Goal: Task Accomplishment & Management: Use online tool/utility

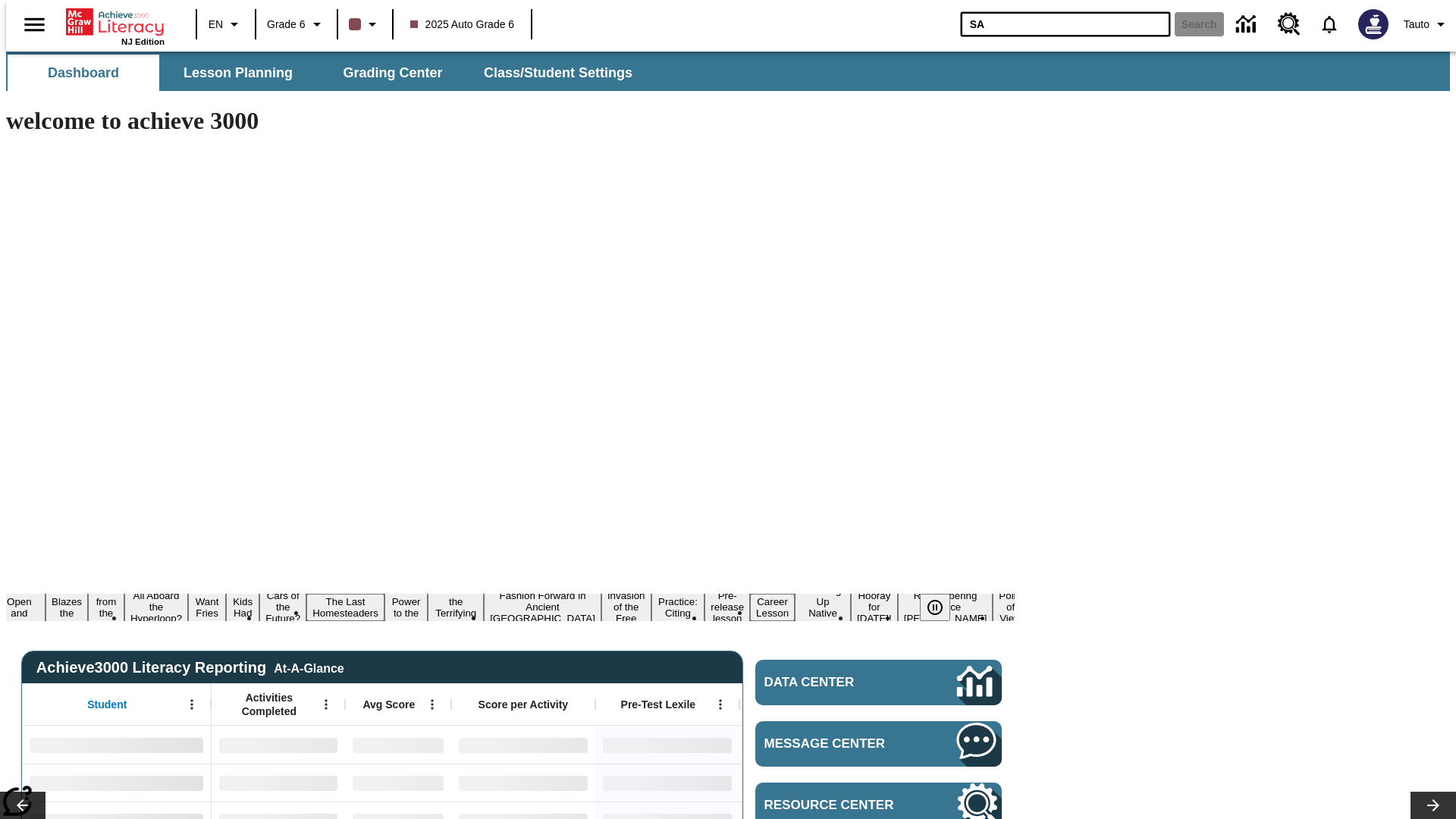
type input "SA"
click at [1190, 24] on button "Search" at bounding box center [1199, 24] width 49 height 24
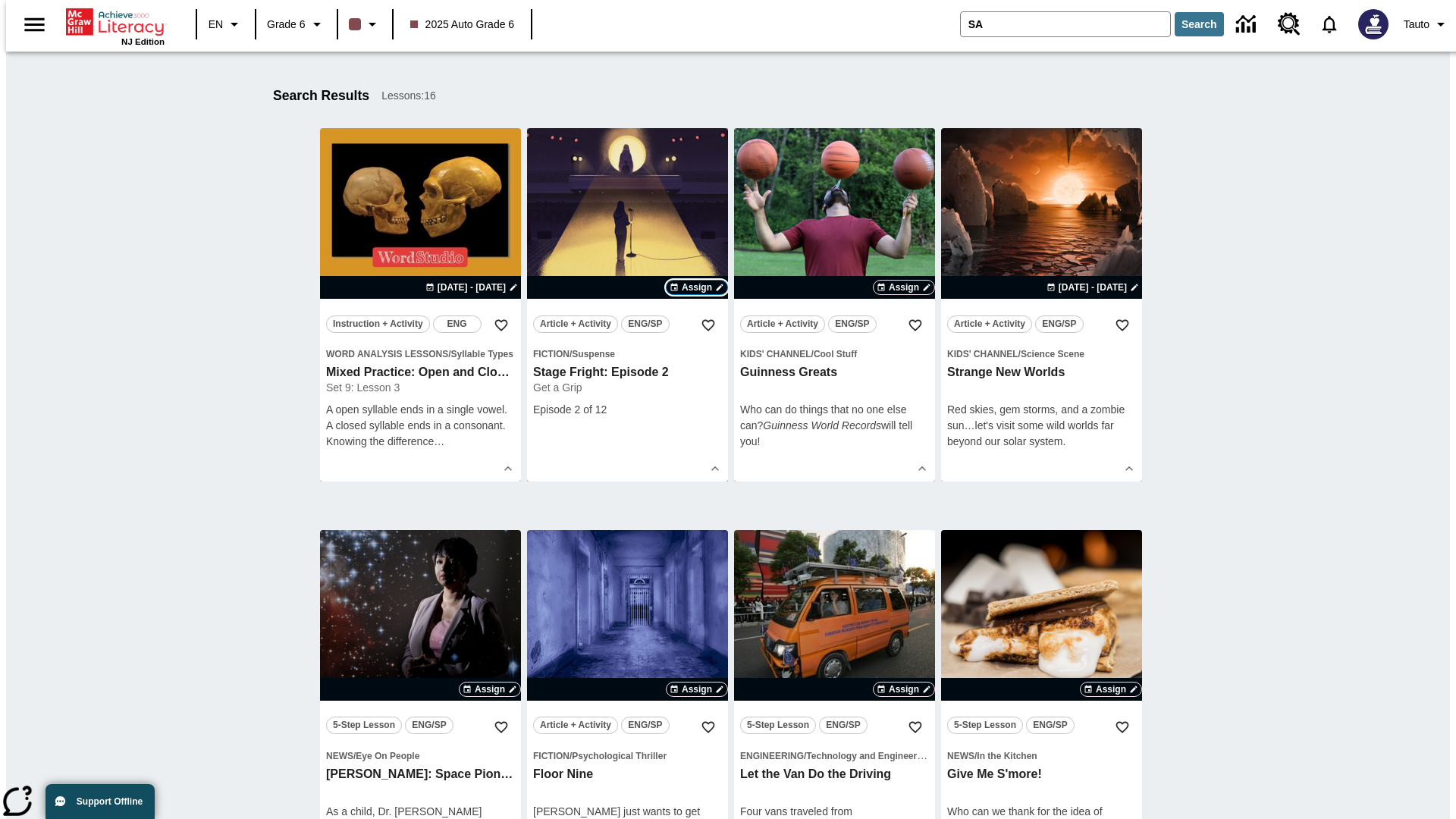
click at [697, 288] on span "Assign" at bounding box center [697, 288] width 30 height 13
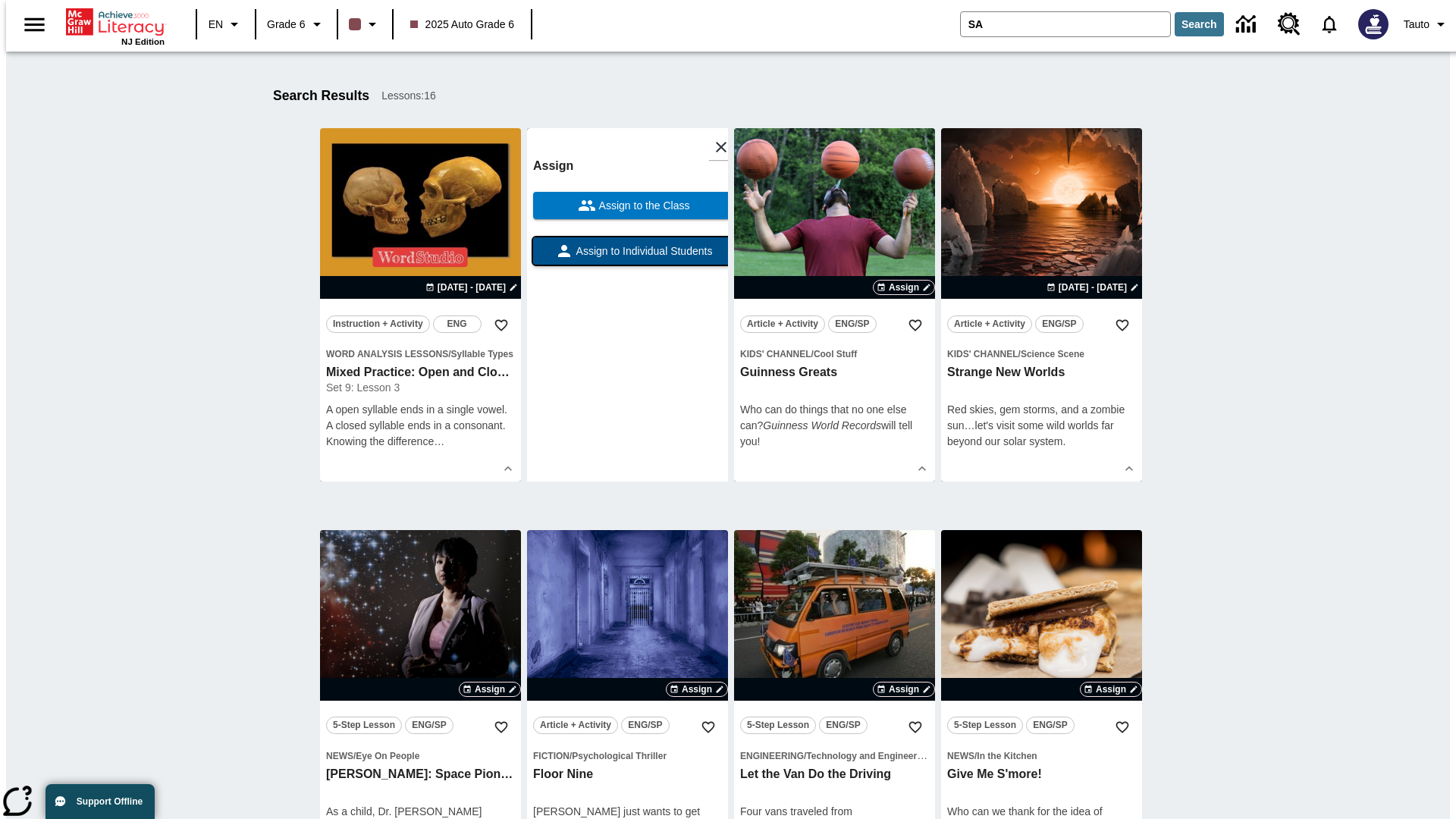
click at [627, 258] on span "Assign to Individual Students" at bounding box center [642, 251] width 139 height 16
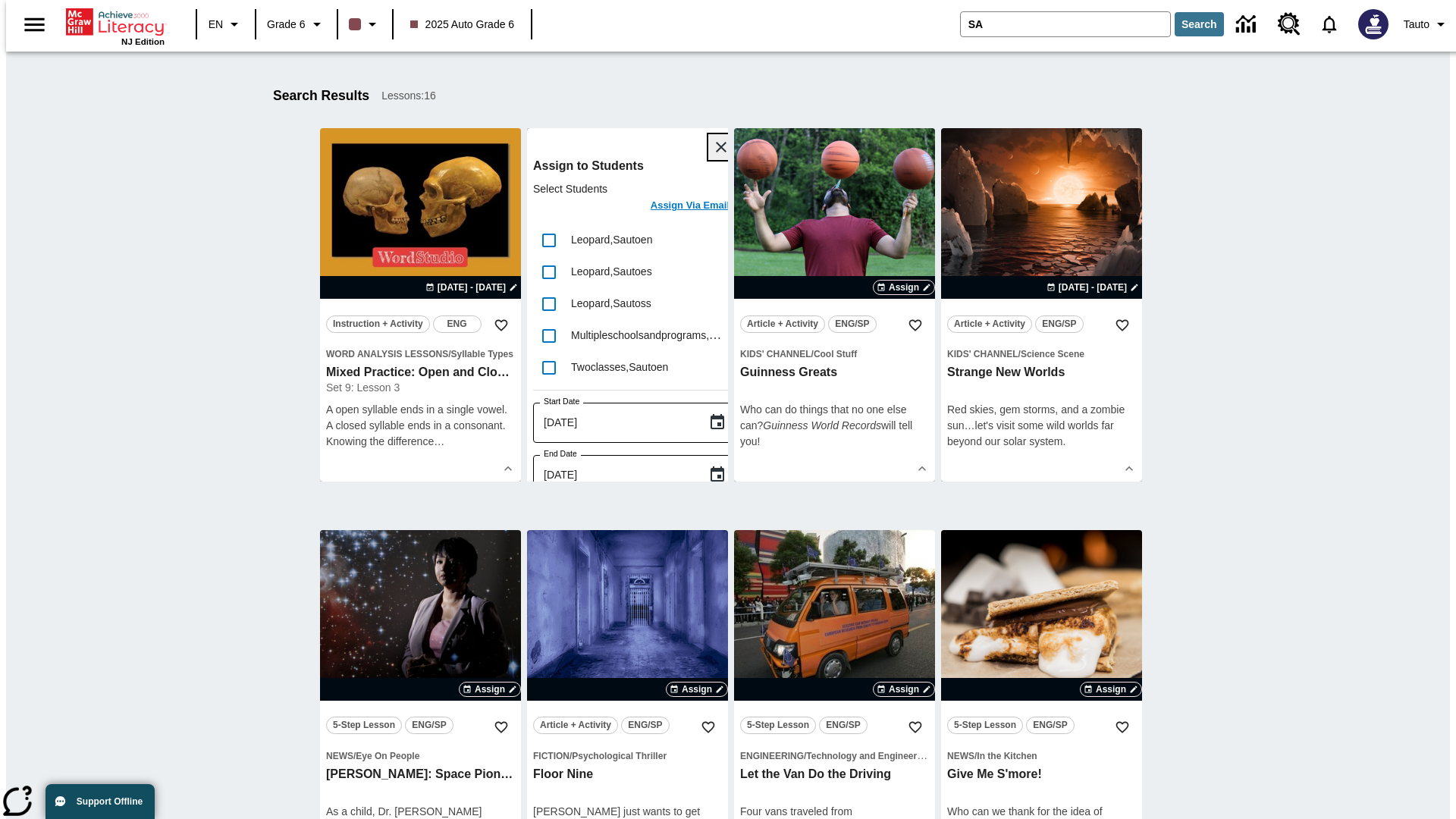
click at [716, 147] on icon "Close" at bounding box center [721, 147] width 11 height 11
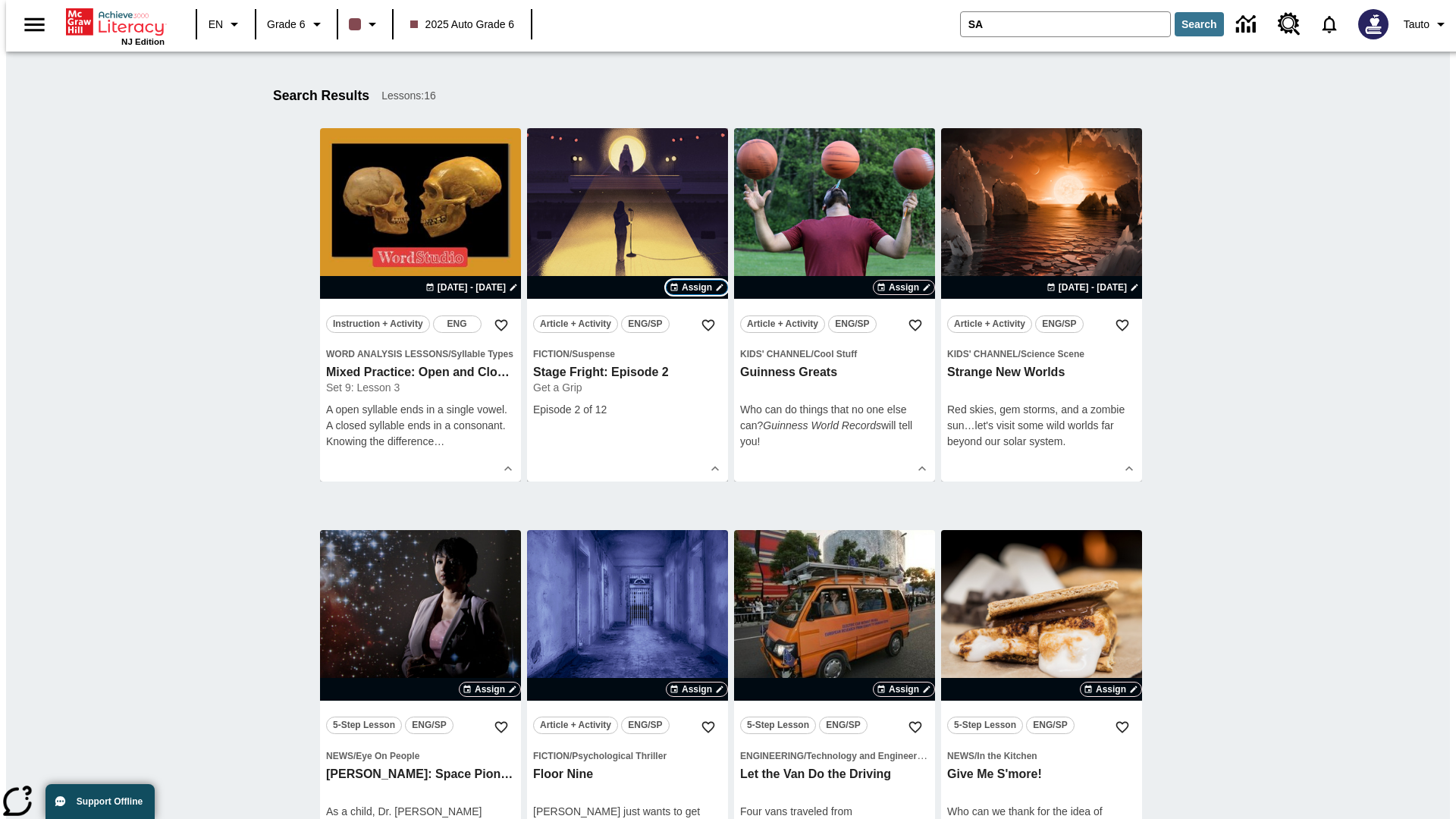
click at [697, 288] on span "Assign" at bounding box center [697, 288] width 30 height 13
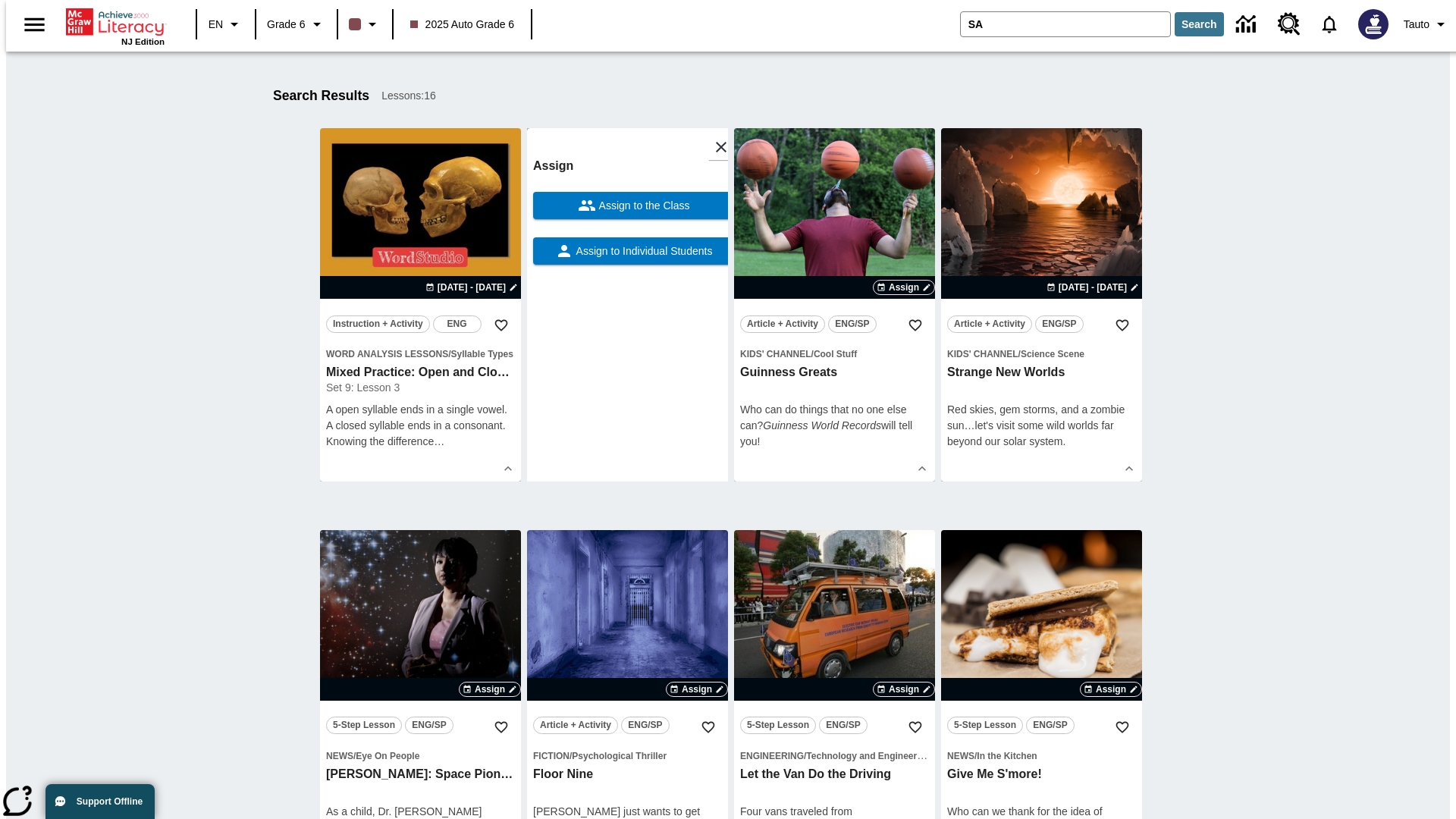
scroll to position [192, 0]
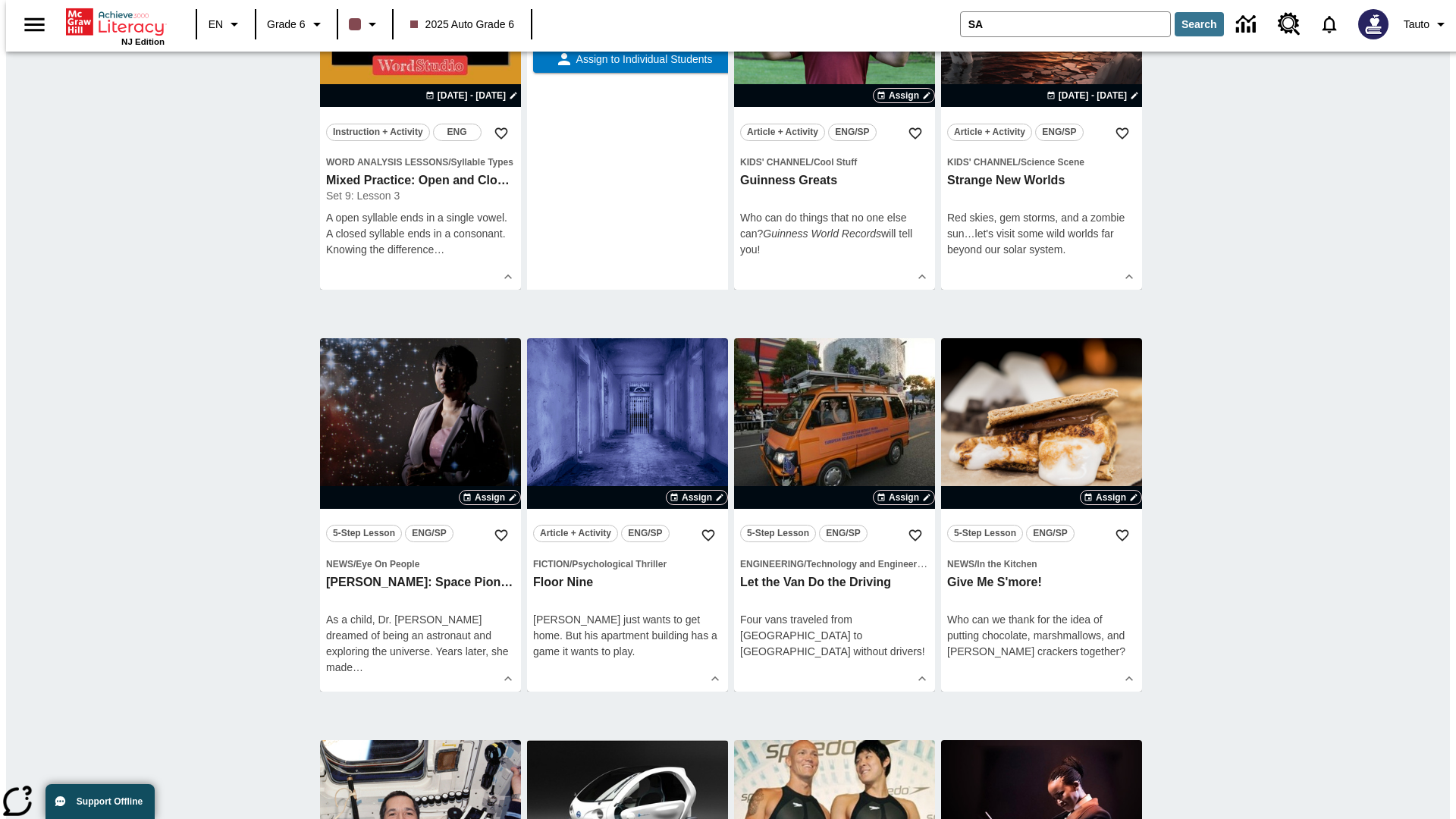
click at [627, 22] on span "Assign to the Class" at bounding box center [643, 13] width 94 height 16
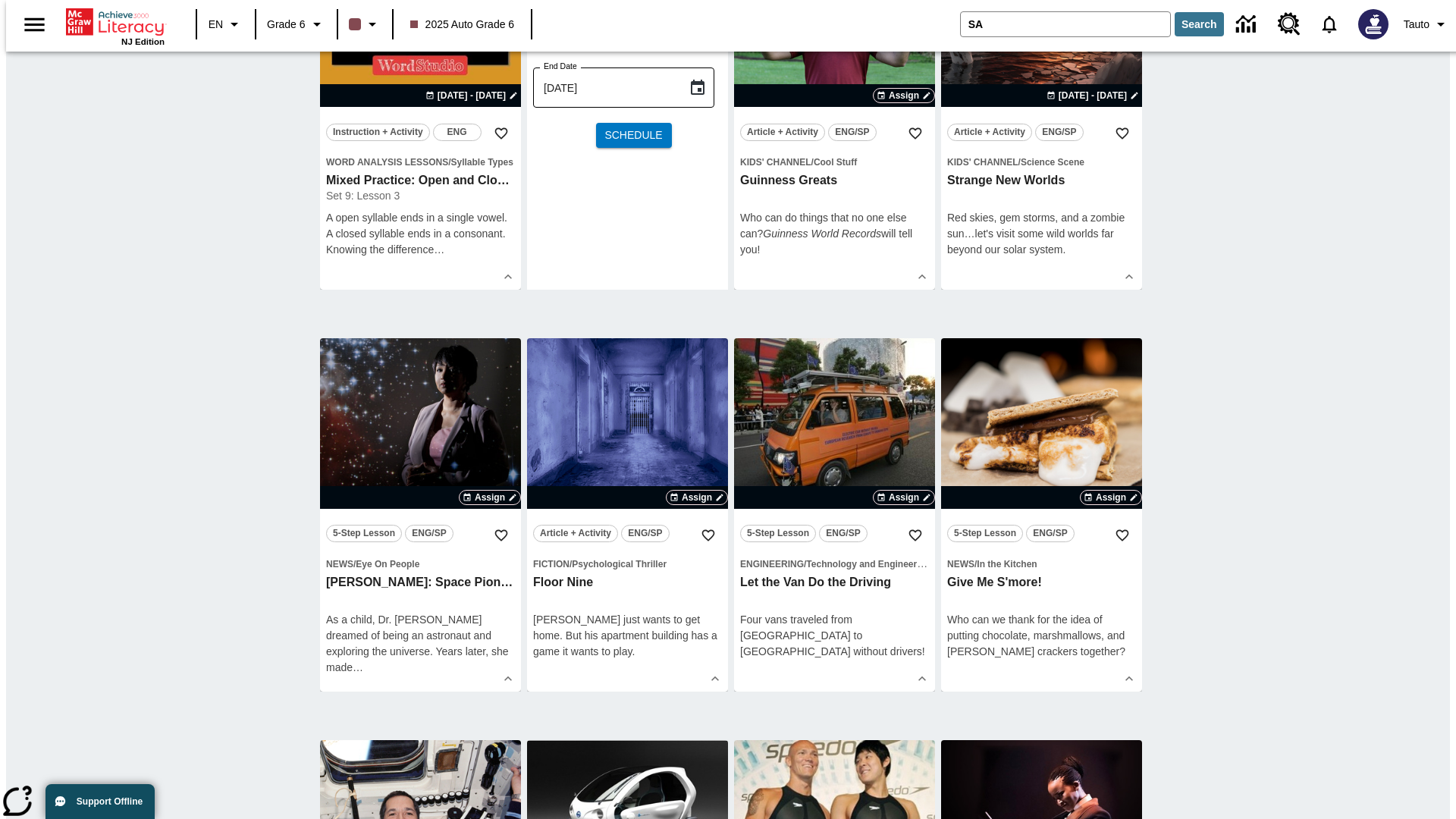
scroll to position [0, 0]
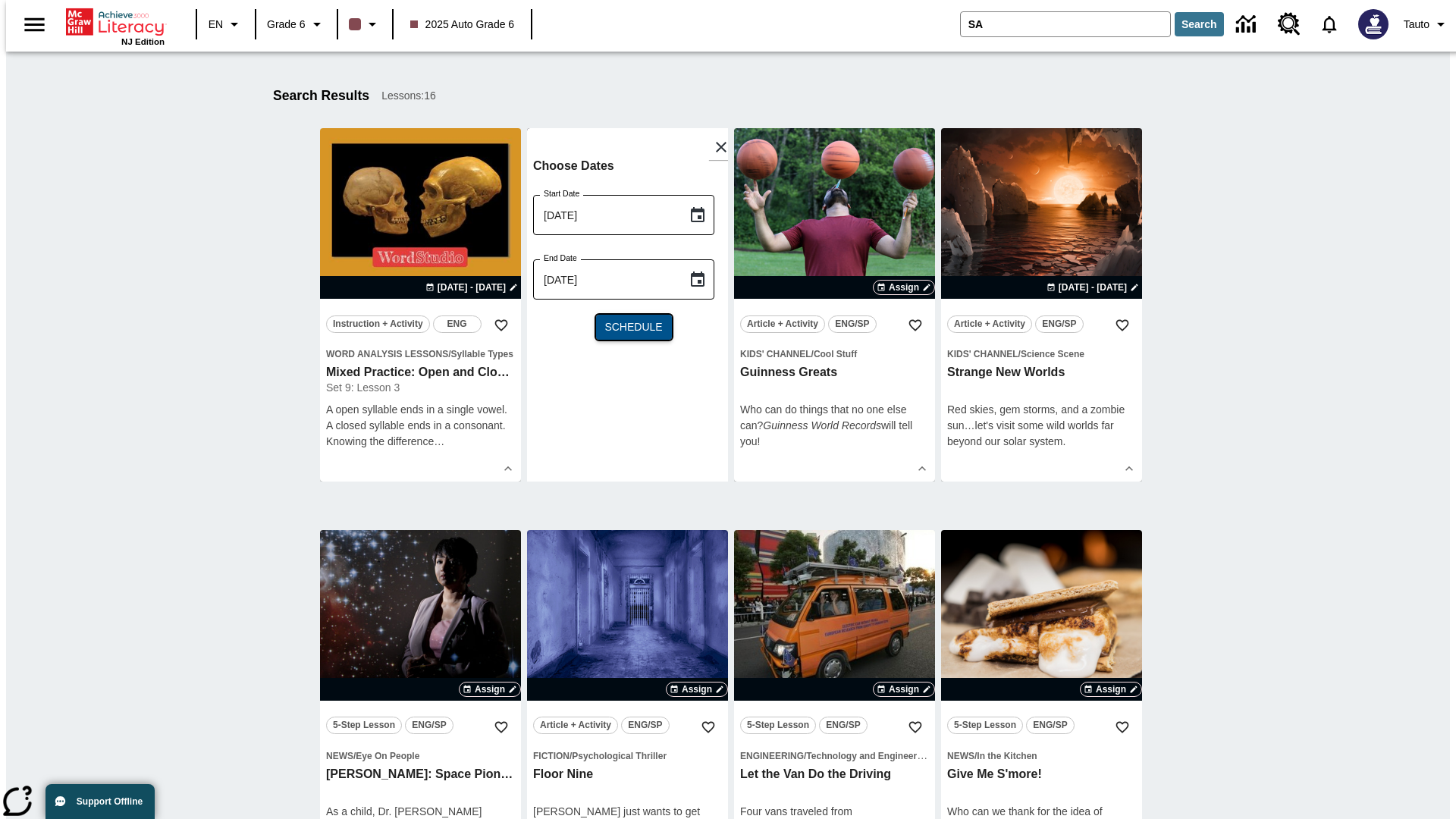
click at [627, 327] on span "Schedule" at bounding box center [633, 327] width 57 height 16
